Goal: Information Seeking & Learning: Learn about a topic

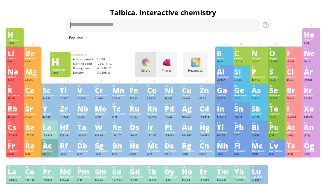
click at [22, 40] on div "Hydrogen" at bounding box center [14, 40] width 14 height 3
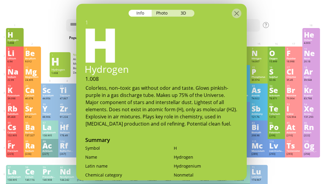
click at [197, 89] on div "Colorless, non–toxic gas without odor and taste. Glows pinkish-purple in a gas …" at bounding box center [161, 105] width 152 height 43
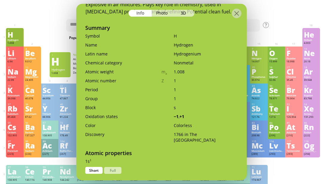
click at [308, 38] on div "He" at bounding box center [311, 34] width 14 height 7
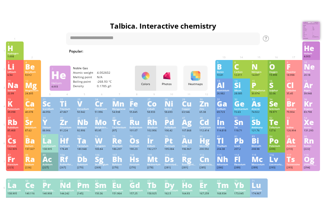
scroll to position [112, 0]
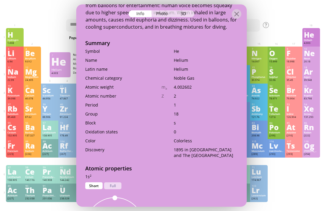
click at [241, 5] on div at bounding box center [161, 9] width 170 height 10
click at [227, 5] on div at bounding box center [161, 9] width 170 height 10
click at [236, 9] on div at bounding box center [237, 14] width 10 height 10
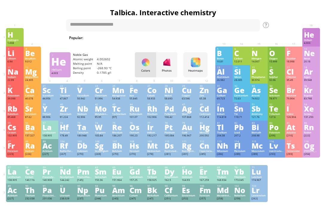
click at [232, 6] on div "Summary Molecular formula Molecular weight Exact mass Monoisotopic mass Classif…" at bounding box center [162, 194] width 323 height 386
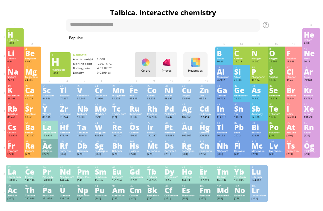
click at [16, 34] on div "H" at bounding box center [14, 34] width 14 height 7
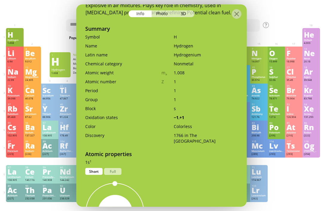
click at [182, 10] on div "3D" at bounding box center [184, 13] width 22 height 7
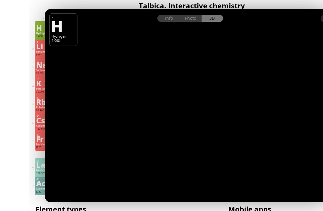
scroll to position [11, 0]
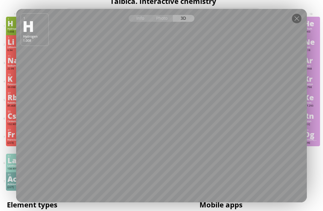
click at [299, 18] on div at bounding box center [297, 19] width 10 height 10
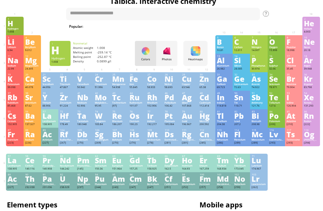
click at [296, 19] on div at bounding box center [297, 19] width 10 height 10
click at [299, 15] on div "Summary Molecular formula Molecular weight Exact mass Monoisotopic mass Classif…" at bounding box center [162, 183] width 323 height 386
click at [279, 43] on div "O" at bounding box center [276, 42] width 14 height 7
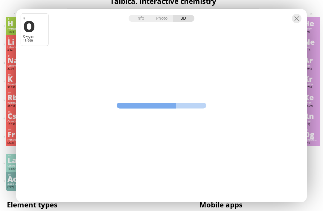
click at [186, 18] on div "Info Photo 3D" at bounding box center [161, 18] width 66 height 7
click at [299, 16] on div at bounding box center [297, 19] width 10 height 10
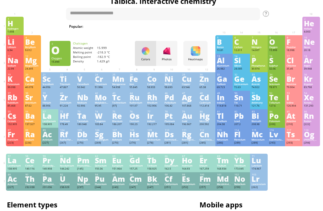
click at [173, 119] on div "Pt" at bounding box center [171, 116] width 14 height 7
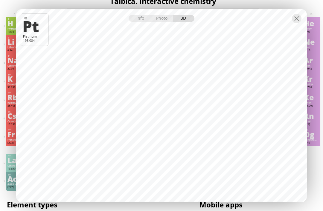
click at [296, 19] on div at bounding box center [297, 19] width 10 height 10
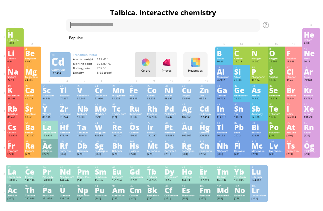
click at [208, 119] on div "112.414" at bounding box center [206, 118] width 14 height 4
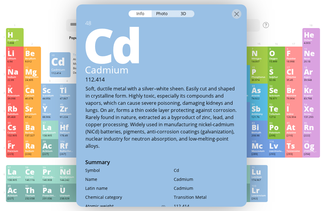
click at [241, 9] on div at bounding box center [237, 14] width 10 height 10
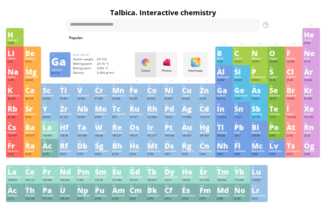
click at [223, 97] on div "Gallium" at bounding box center [224, 95] width 14 height 3
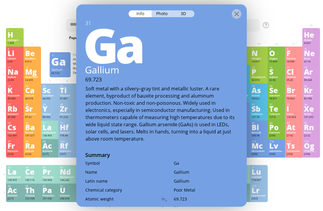
click at [181, 10] on div "3D" at bounding box center [184, 13] width 22 height 7
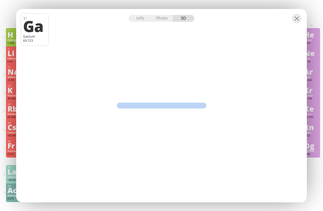
click at [184, 9] on div at bounding box center [161, 14] width 290 height 10
